Goal: Information Seeking & Learning: Learn about a topic

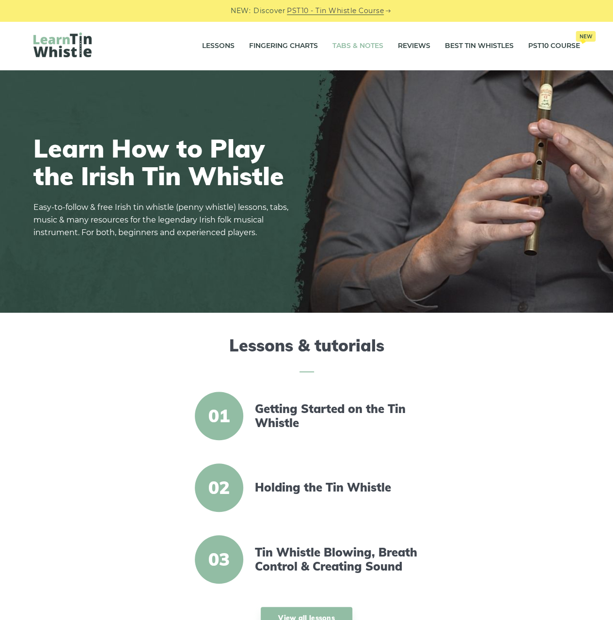
click at [363, 44] on link "Tabs & Notes" at bounding box center [357, 46] width 51 height 24
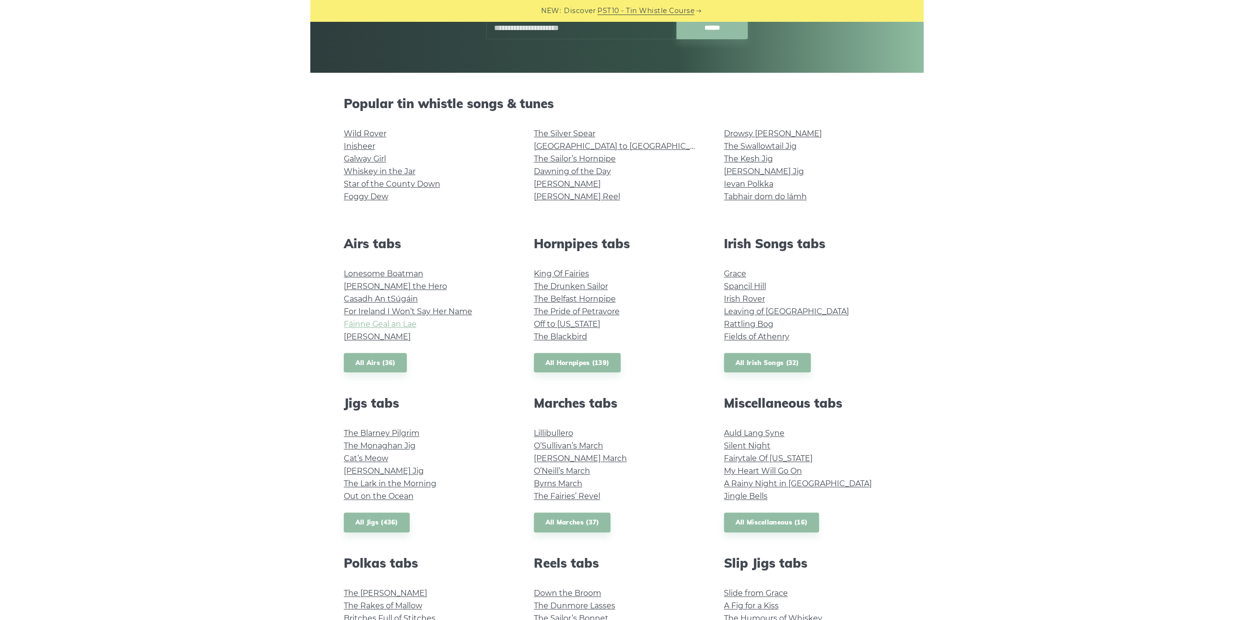
scroll to position [194, 0]
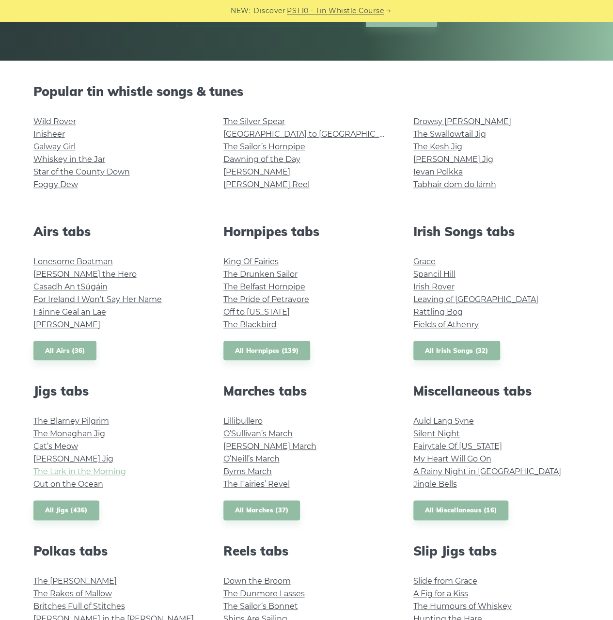
click at [60, 471] on link "The Lark in the Morning" at bounding box center [79, 471] width 93 height 9
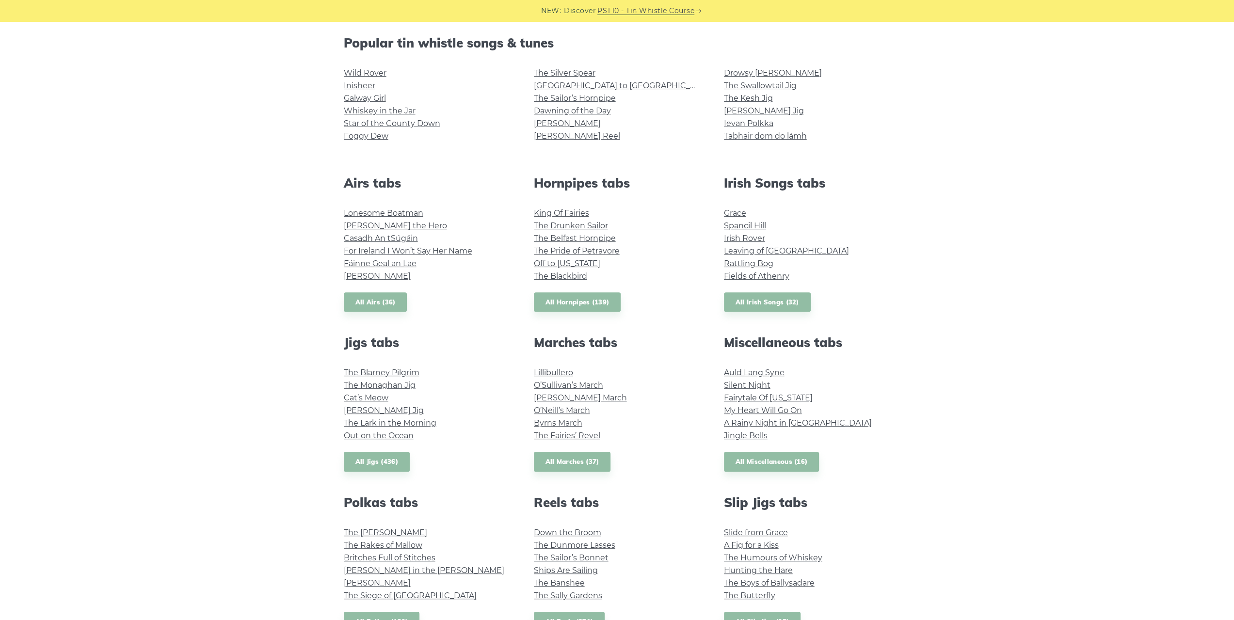
scroll to position [291, 0]
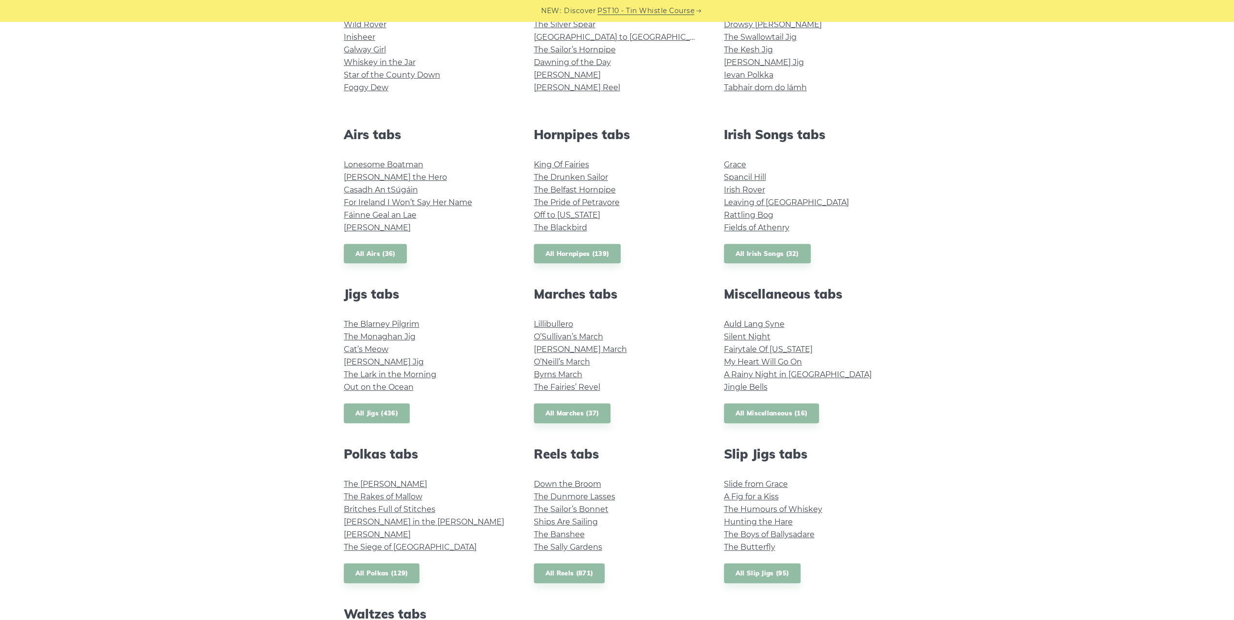
click at [352, 410] on link "All Jigs (436)" at bounding box center [377, 413] width 66 height 20
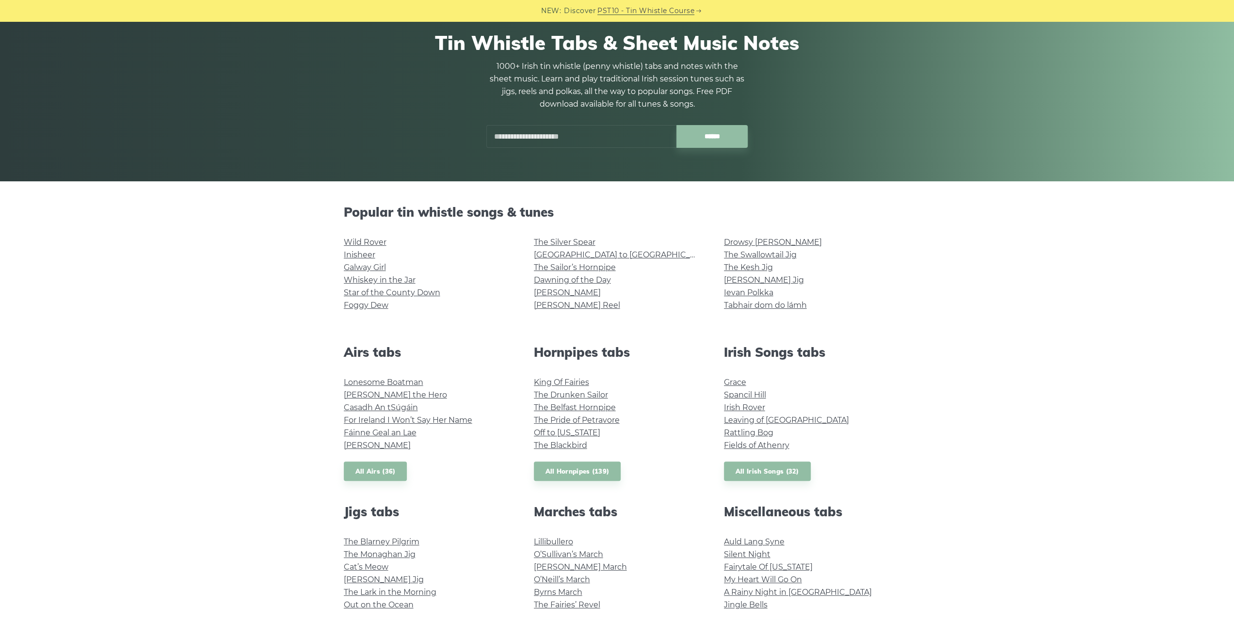
scroll to position [0, 0]
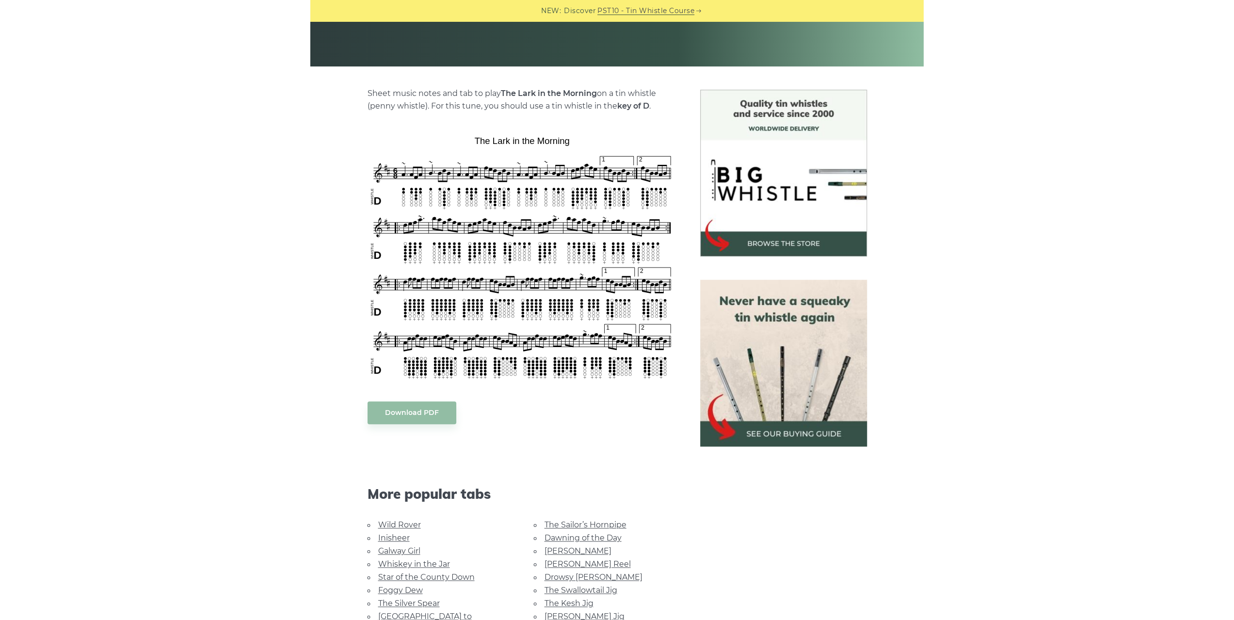
scroll to position [194, 0]
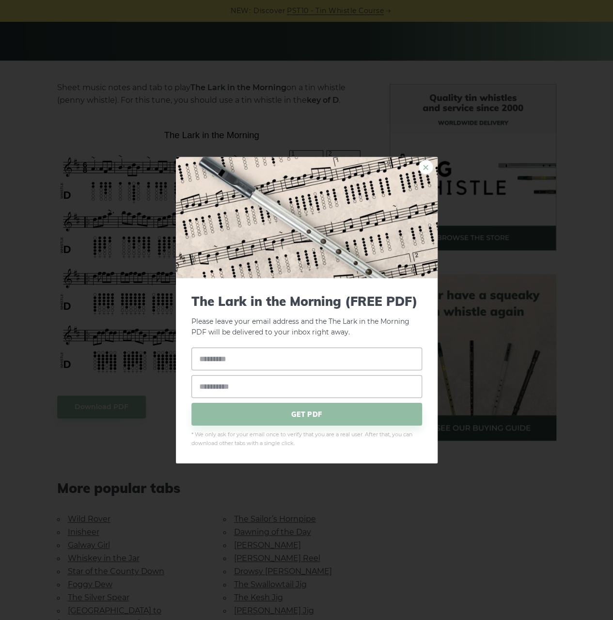
click at [423, 164] on link "×" at bounding box center [426, 166] width 15 height 15
click at [426, 167] on link "×" at bounding box center [426, 166] width 15 height 15
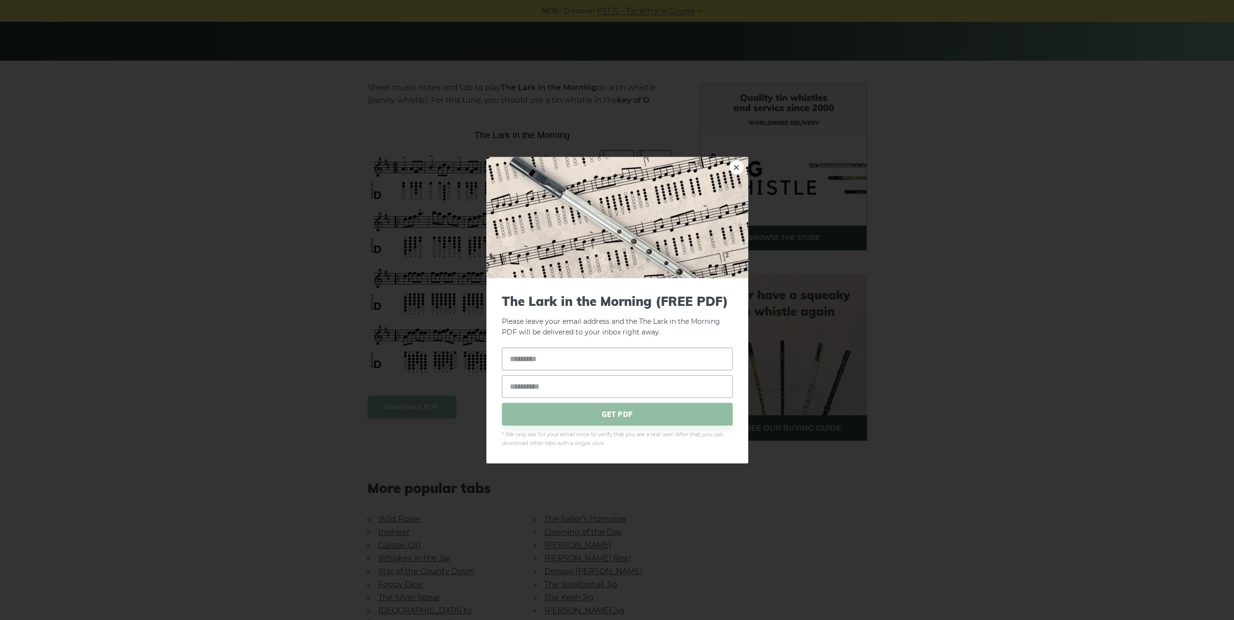
click at [314, 220] on div "× The Lark in the Morning (FREE PDF) Please leave your email address and the Th…" at bounding box center [617, 310] width 1234 height 620
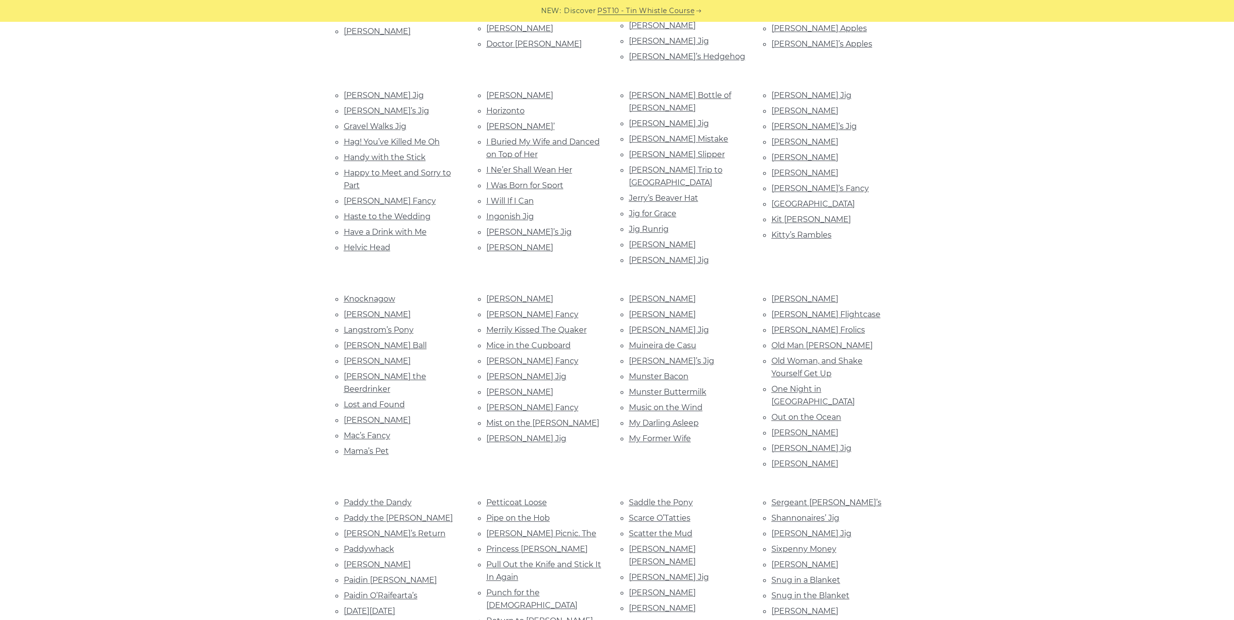
scroll to position [630, 0]
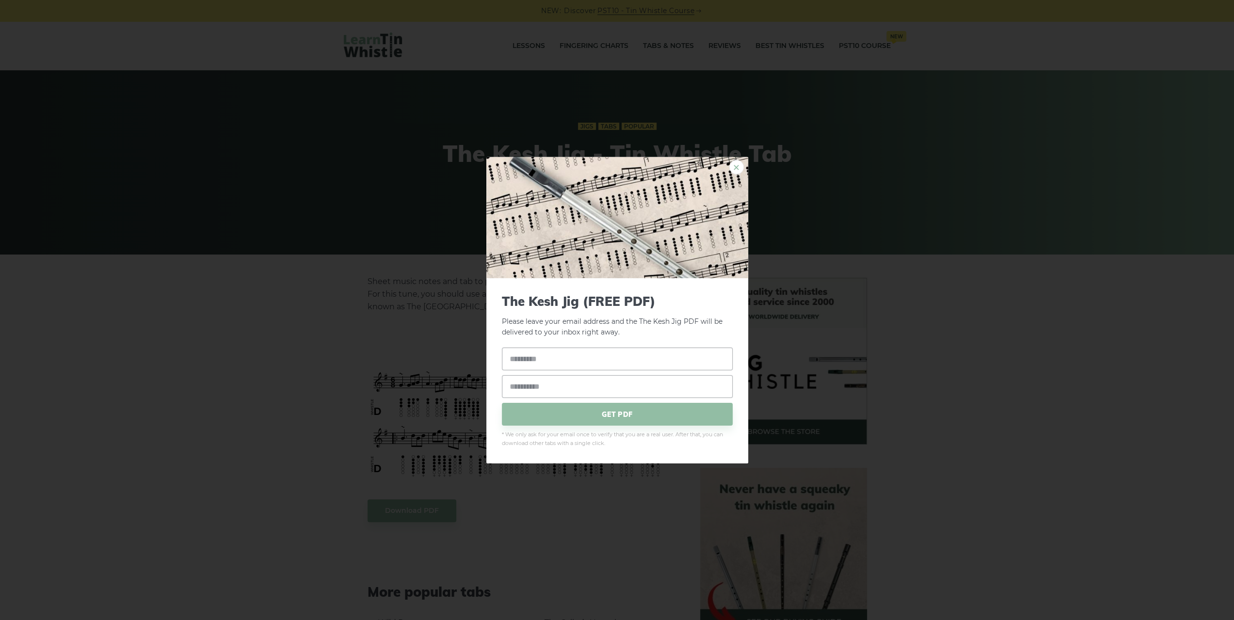
drag, startPoint x: 513, startPoint y: 420, endPoint x: 735, endPoint y: 167, distance: 336.6
click at [735, 167] on link "×" at bounding box center [736, 166] width 15 height 15
